Goal: Task Accomplishment & Management: Manage account settings

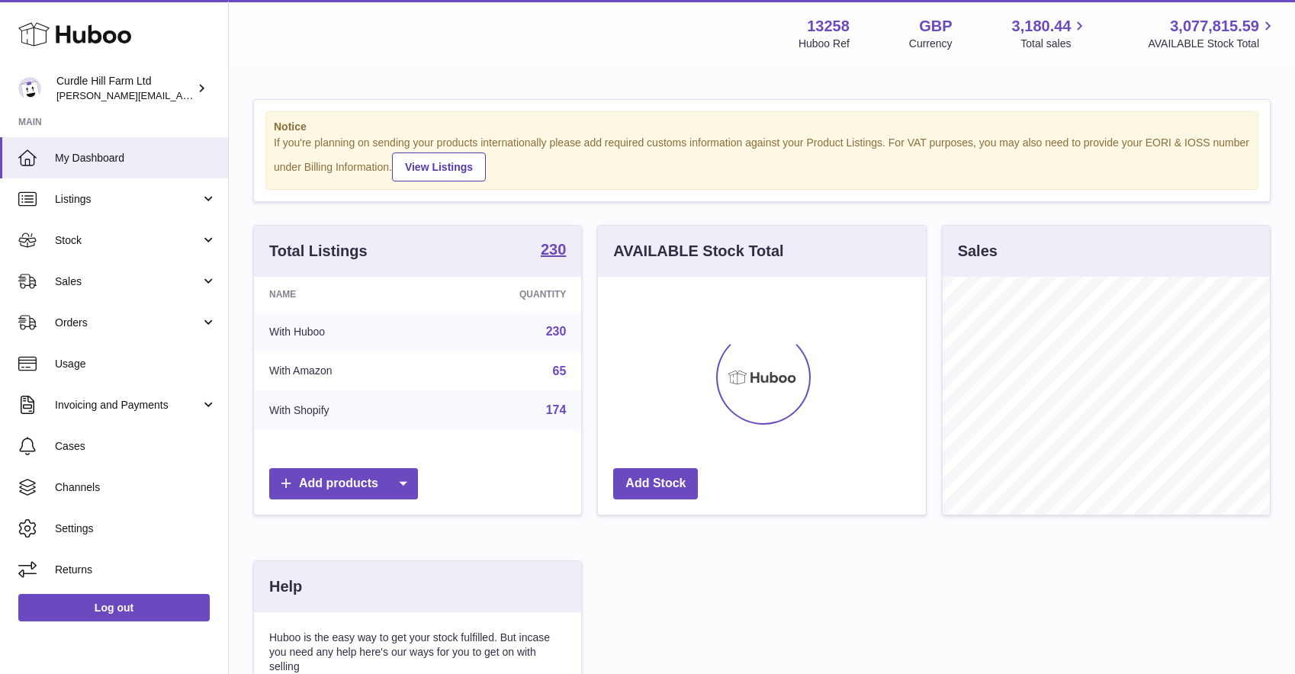
scroll to position [238, 328]
click at [114, 404] on span "Invoicing and Payments" at bounding box center [128, 405] width 146 height 14
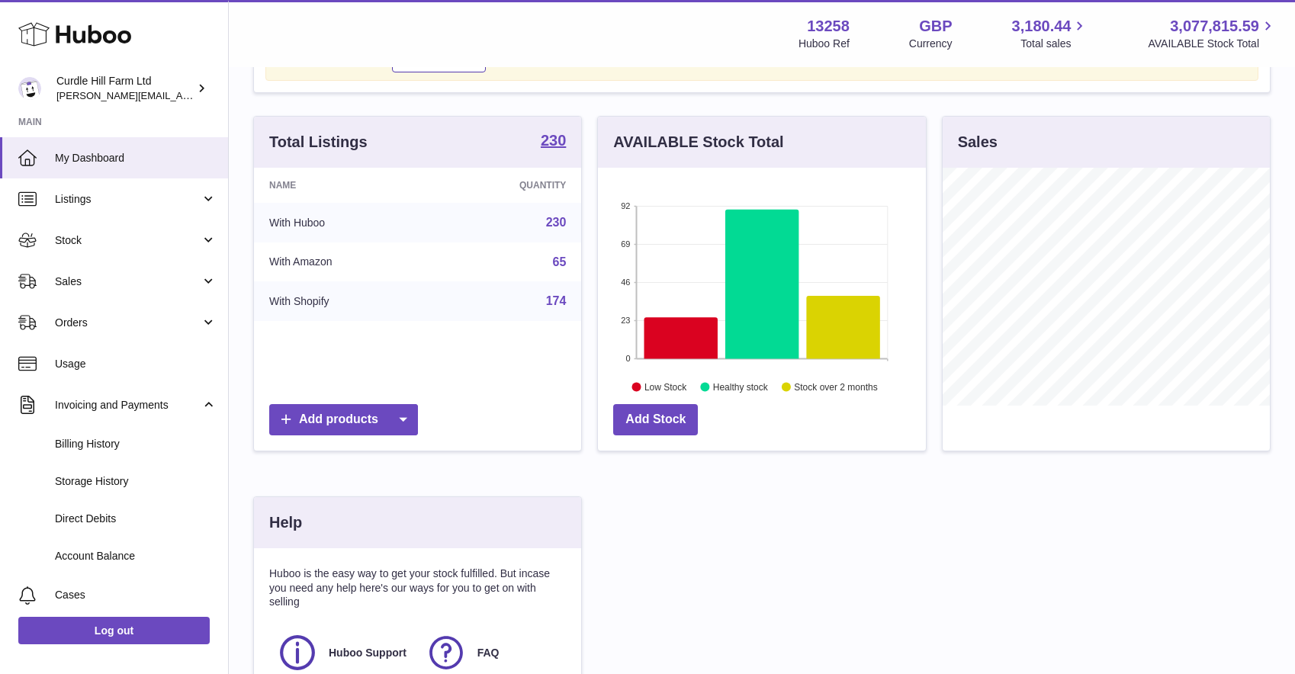
scroll to position [112, 0]
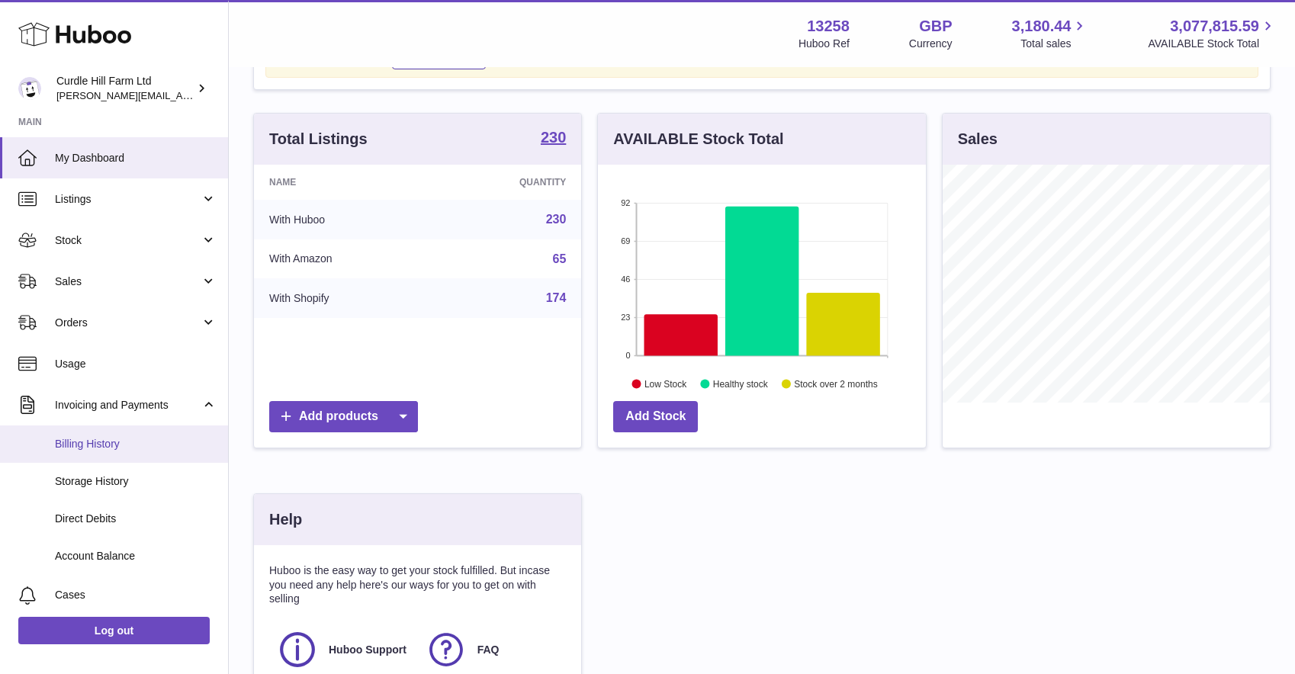
click at [91, 449] on span "Billing History" at bounding box center [136, 444] width 162 height 14
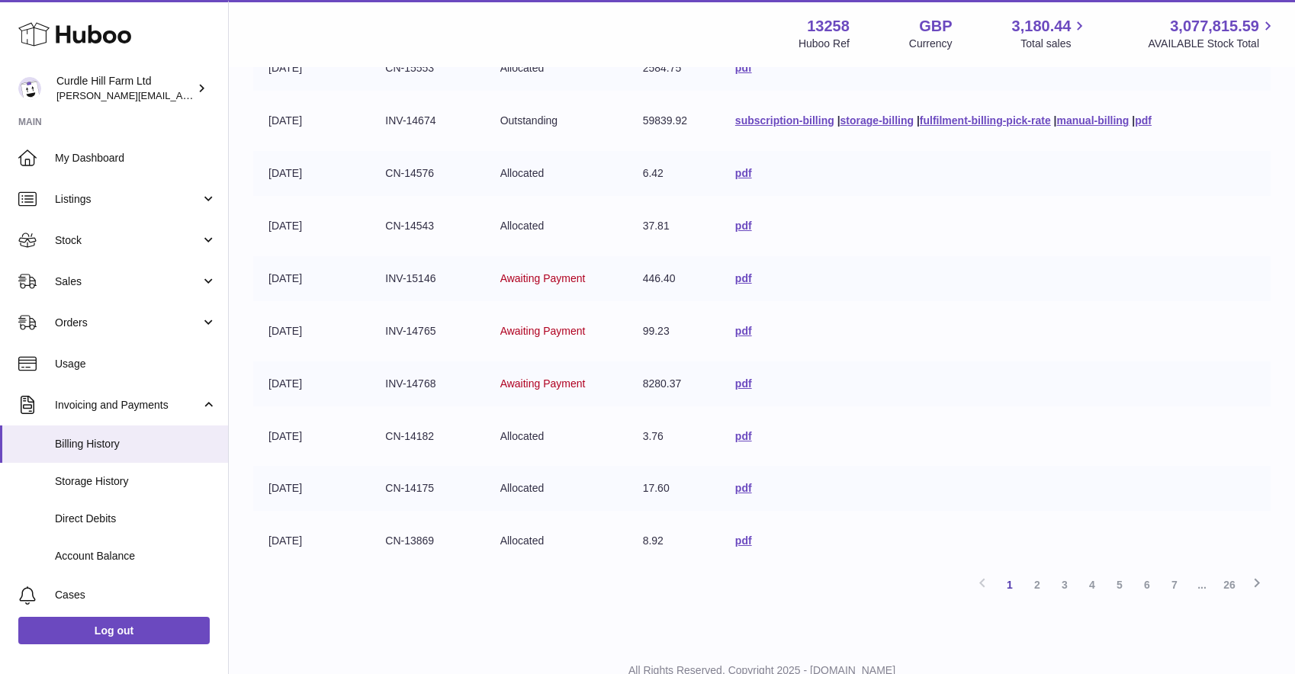
scroll to position [318, 0]
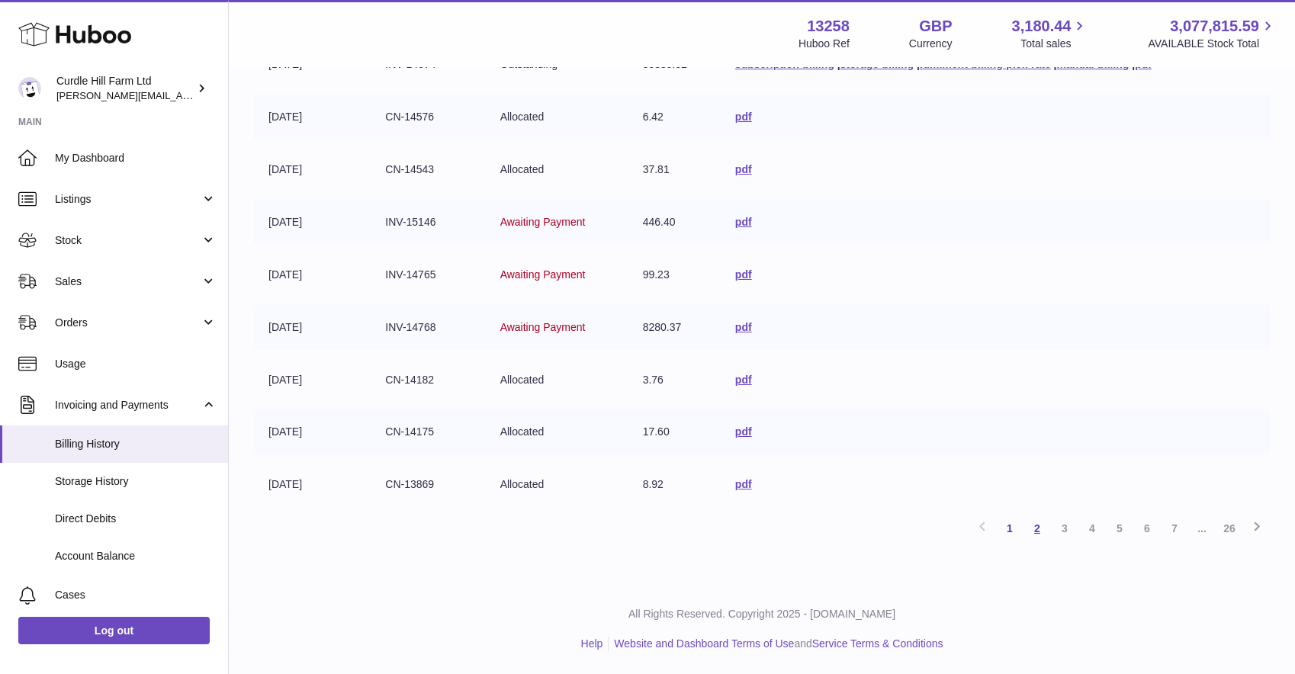
click at [1038, 530] on link "2" at bounding box center [1037, 528] width 27 height 27
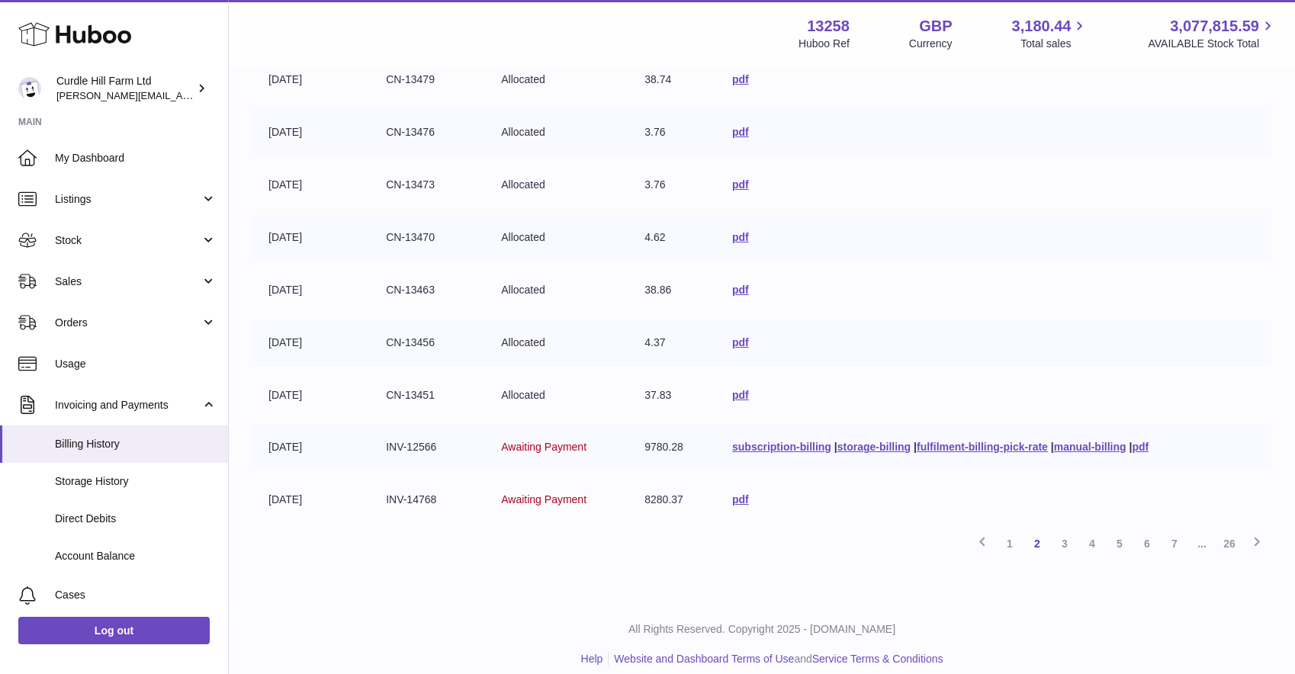
scroll to position [318, 0]
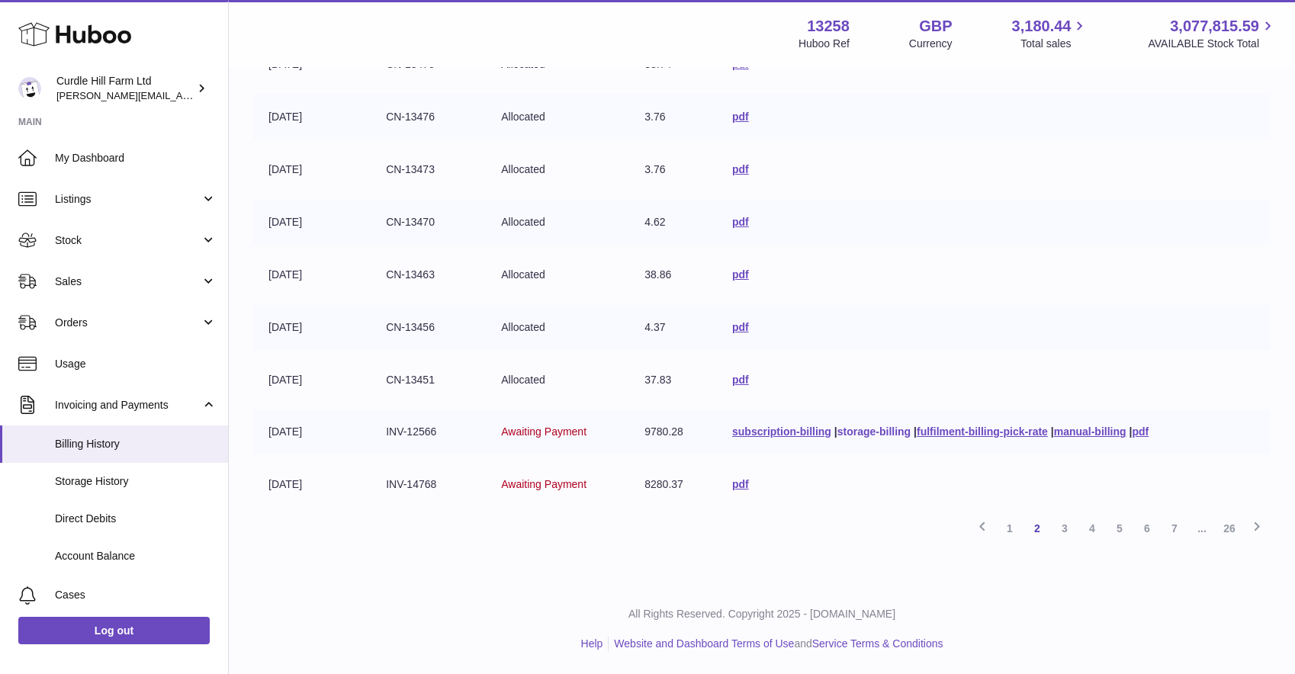
click at [884, 431] on link "storage-billing" at bounding box center [874, 432] width 73 height 12
click at [957, 432] on link "fulfilment-billing-pick-rate" at bounding box center [982, 432] width 131 height 12
